Goal: Book appointment/travel/reservation

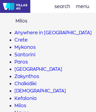
click at [25, 98] on link "Kefalonia" at bounding box center [26, 99] width 22 height 6
click at [22, 110] on link "Naxos" at bounding box center [22, 113] width 15 height 6
click at [21, 61] on link "Paros" at bounding box center [21, 62] width 13 height 6
click at [25, 47] on link "Mykonos" at bounding box center [25, 47] width 21 height 6
